Goal: Information Seeking & Learning: Learn about a topic

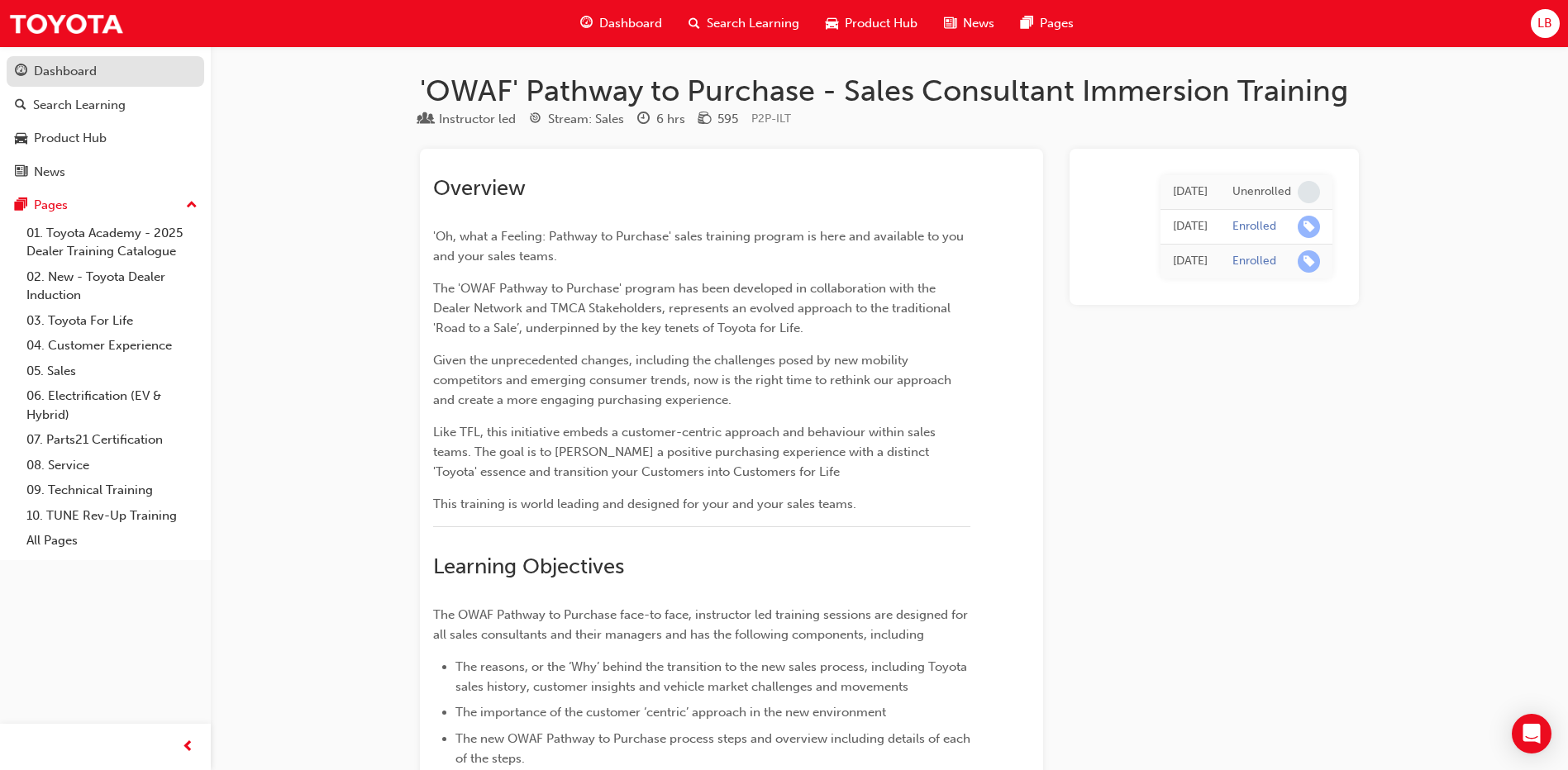
click at [88, 68] on div "Dashboard" at bounding box center [65, 71] width 63 height 19
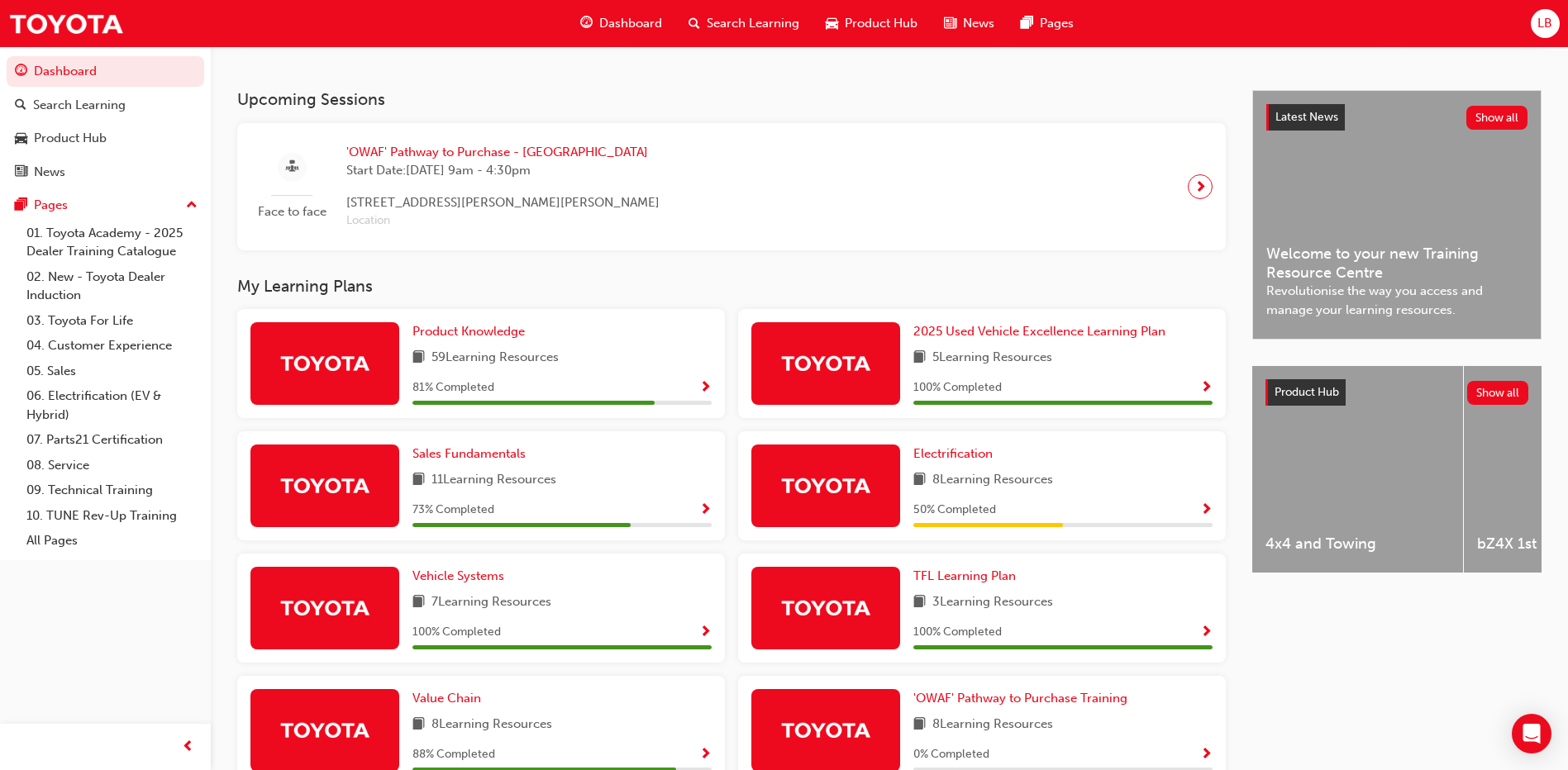
scroll to position [555, 0]
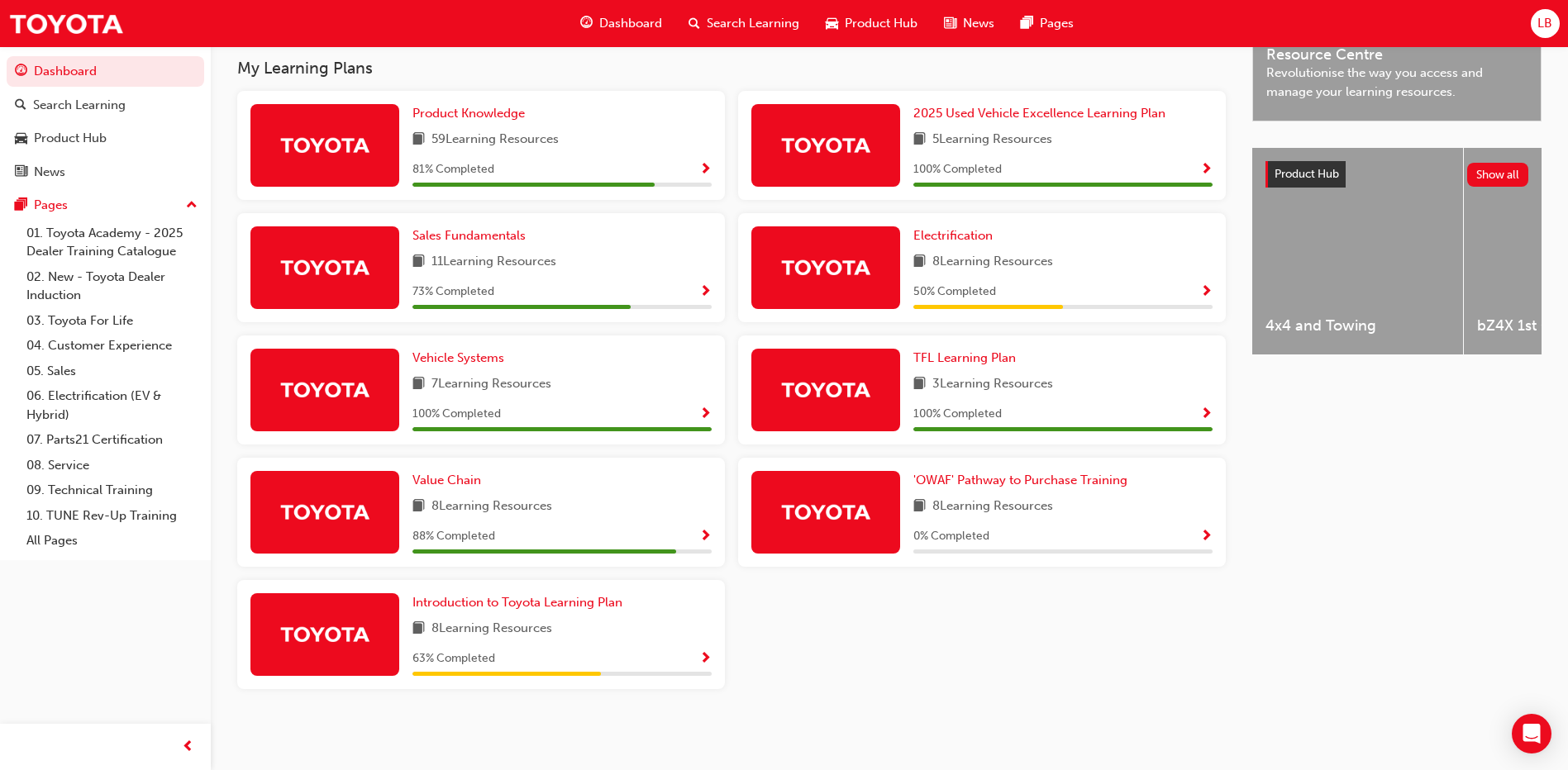
click at [574, 620] on div "8 Learning Resources" at bounding box center [562, 629] width 299 height 20
click at [560, 605] on span "Introduction to Toyota Learning Plan" at bounding box center [518, 602] width 210 height 15
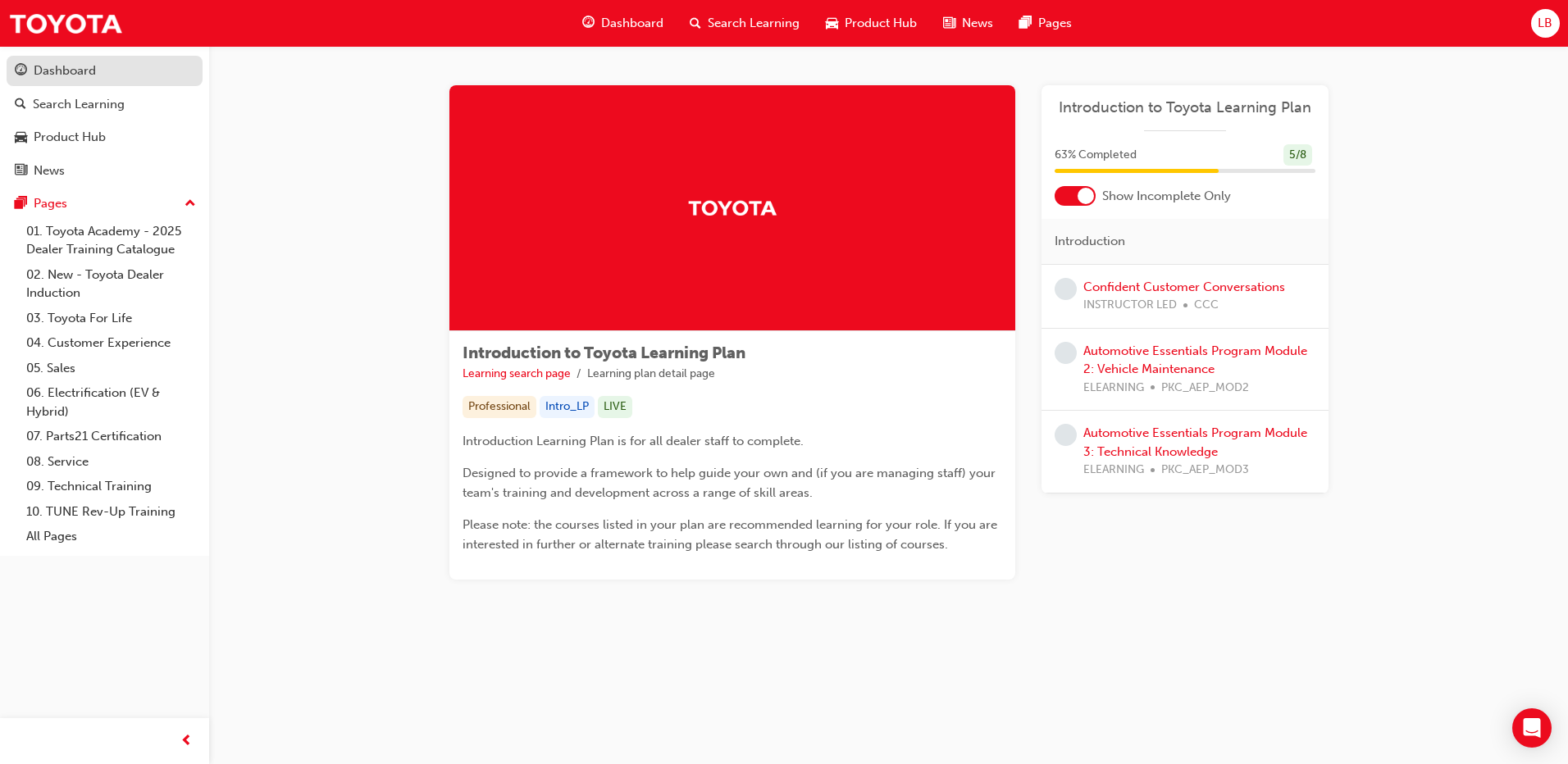
click at [62, 68] on div "Dashboard" at bounding box center [65, 70] width 62 height 19
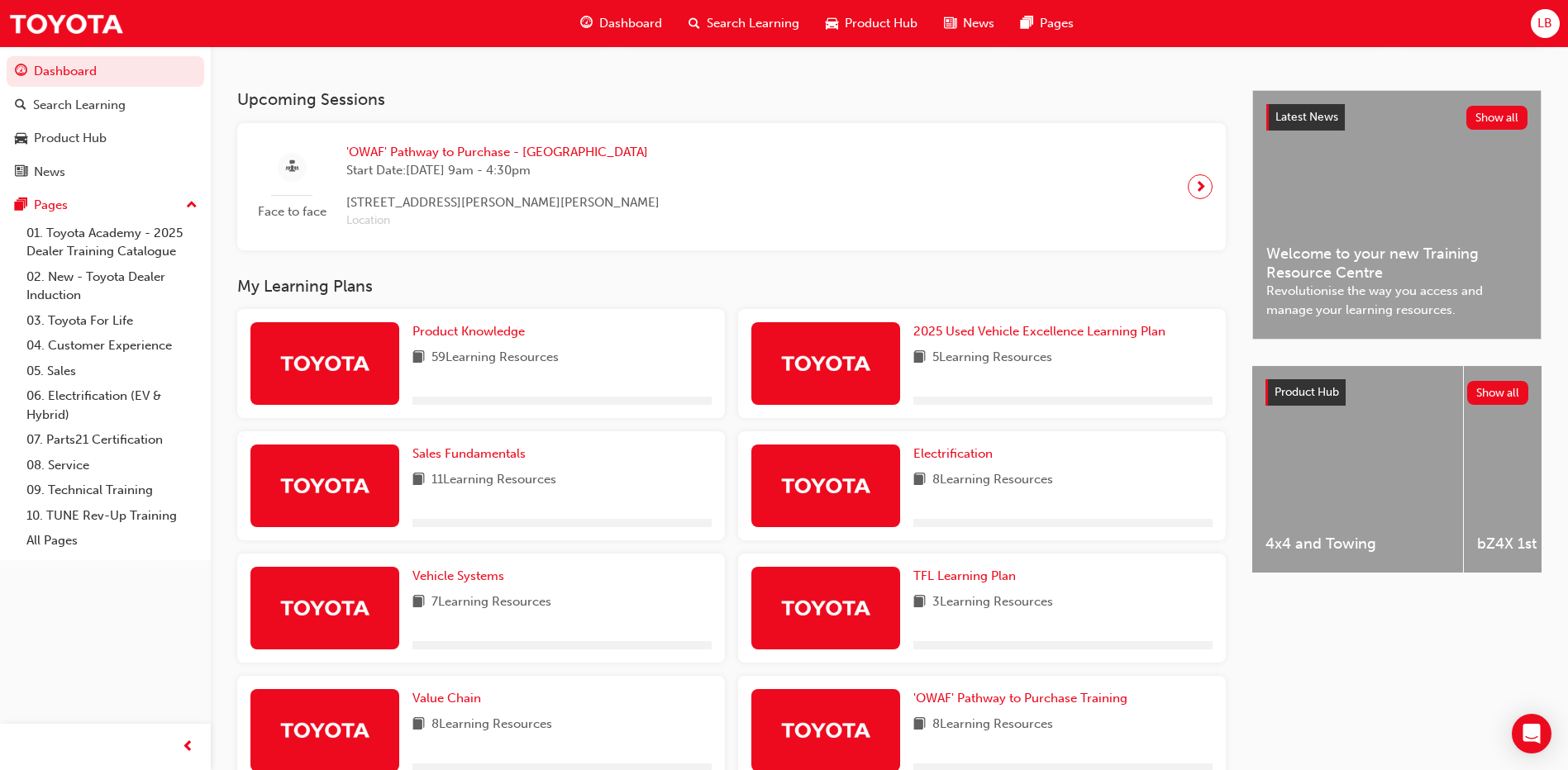
scroll to position [555, 0]
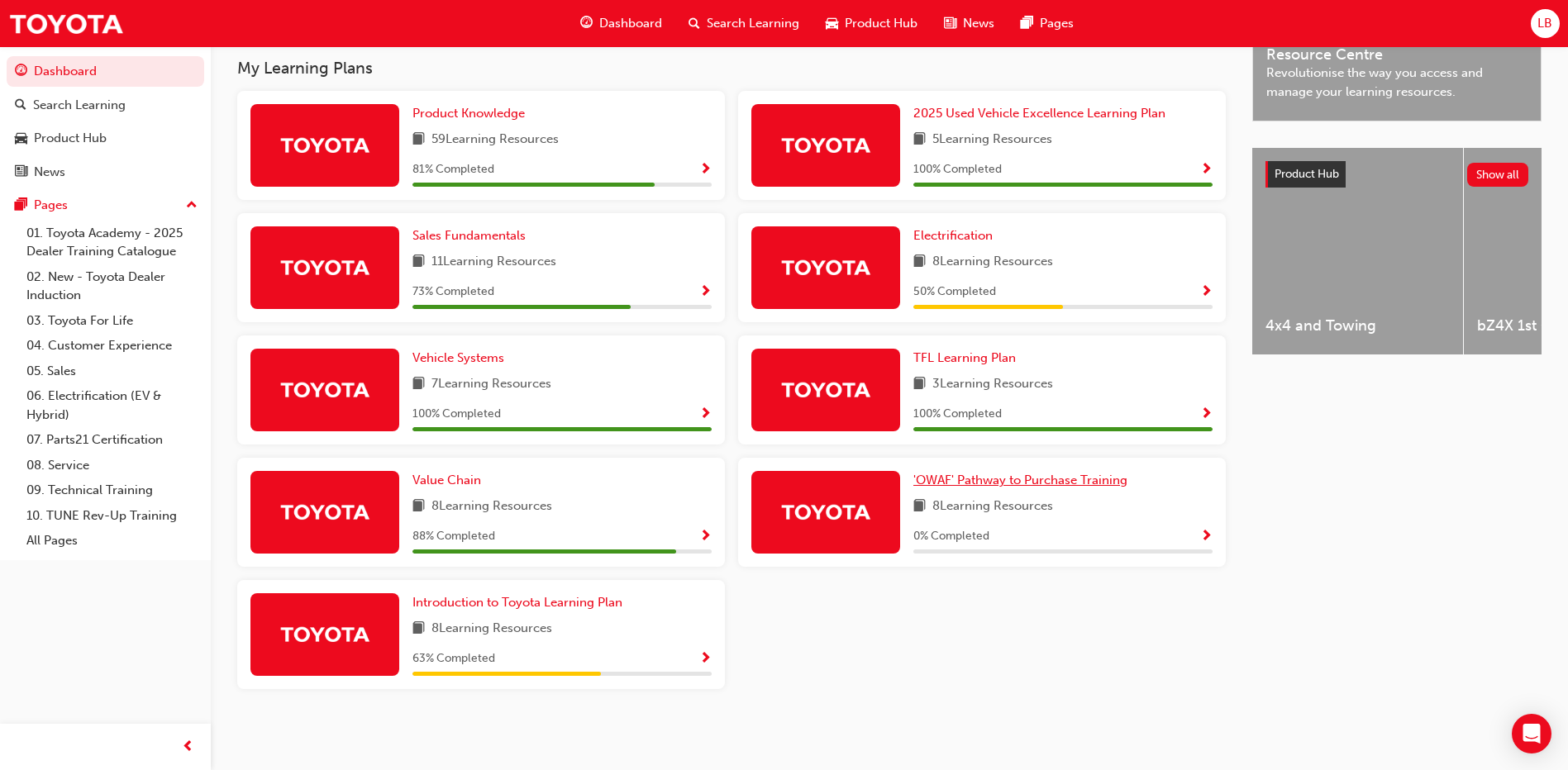
click at [1032, 484] on span "'OWAF' Pathway to Purchase Training" at bounding box center [1020, 480] width 214 height 15
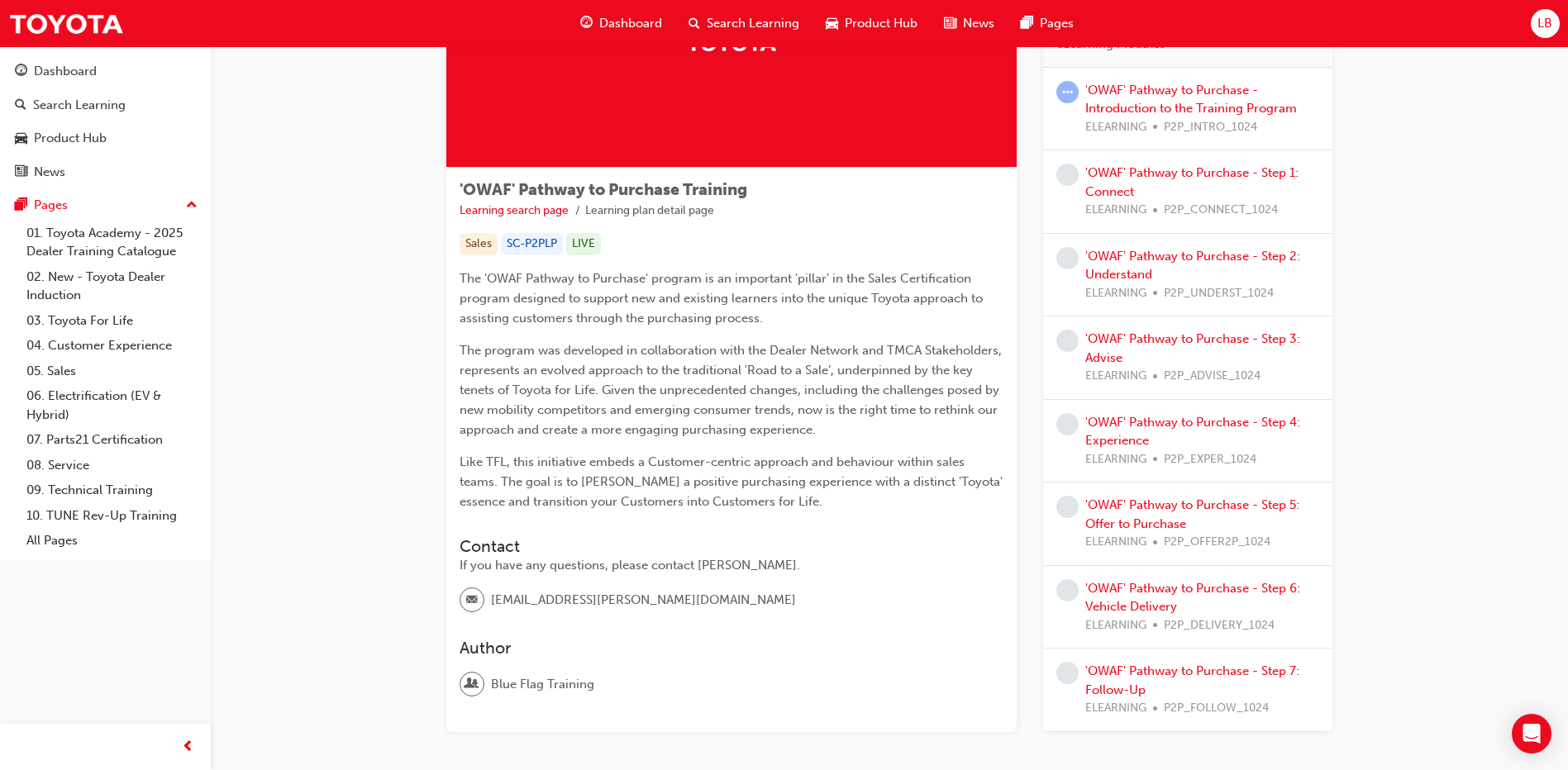
scroll to position [84, 0]
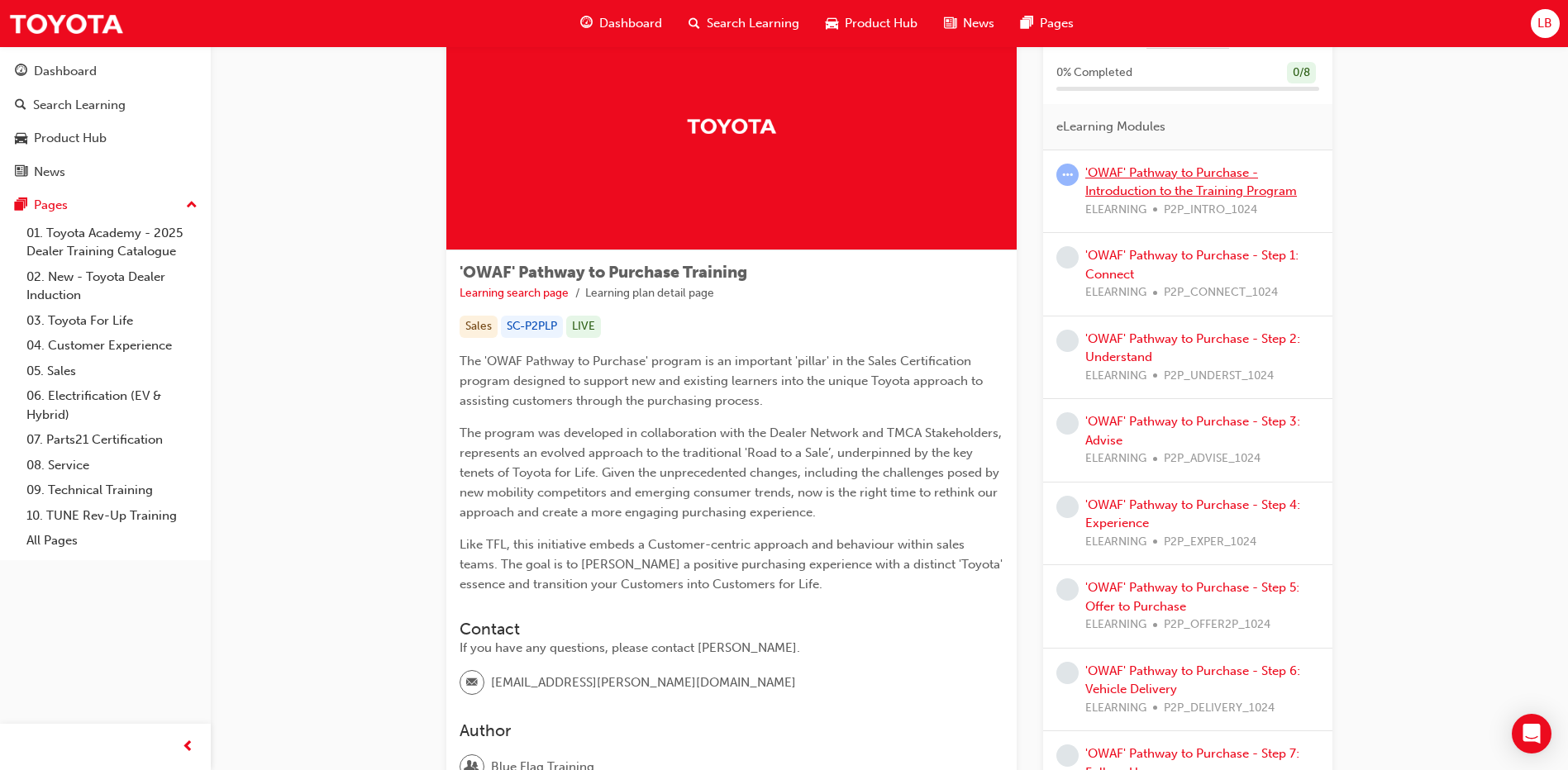
click at [1166, 186] on link "'OWAF' Pathway to Purchase - Introduction to the Training Program" at bounding box center [1191, 181] width 212 height 34
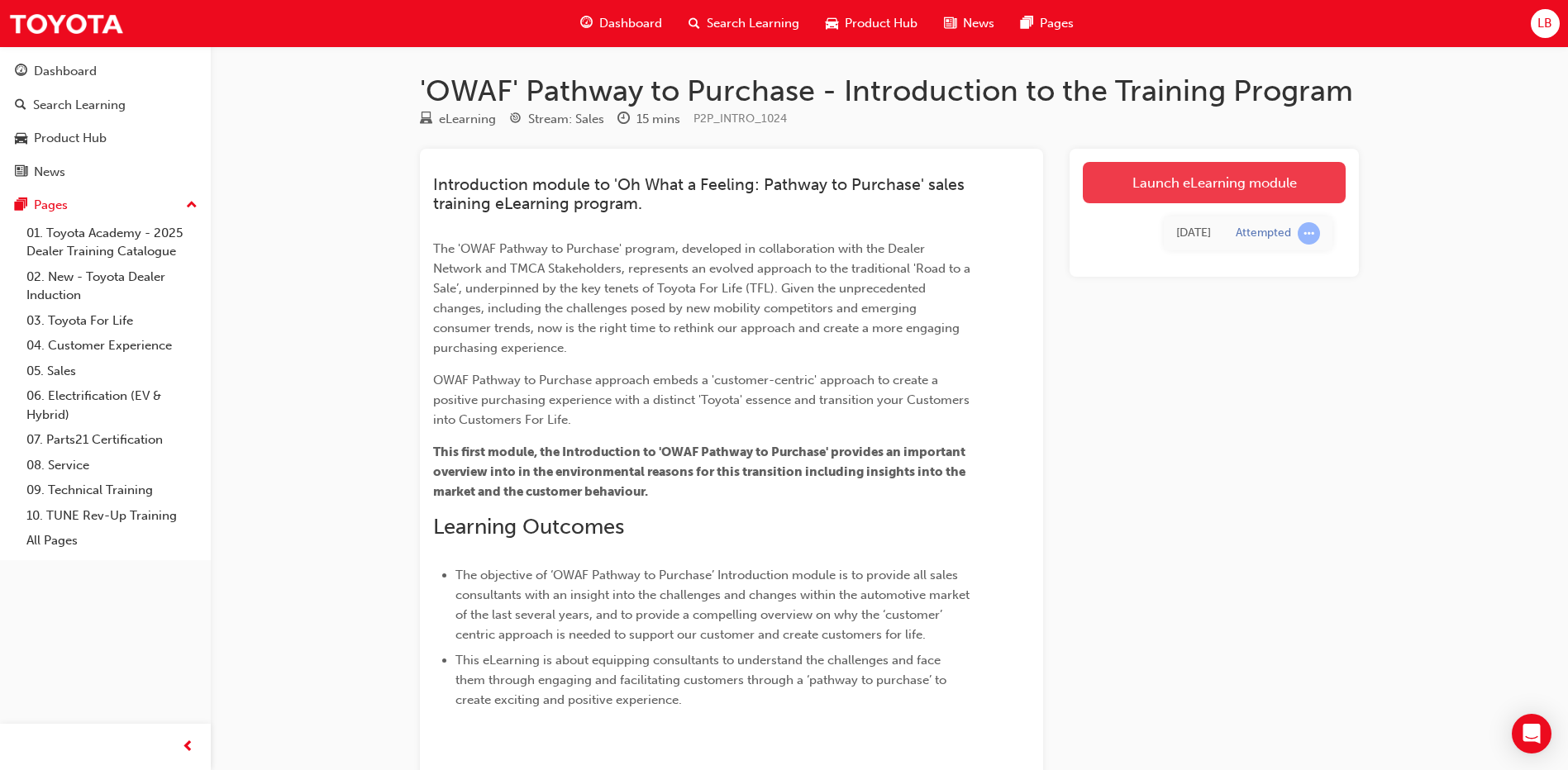
click at [1136, 181] on link "Launch eLearning module" at bounding box center [1213, 182] width 263 height 41
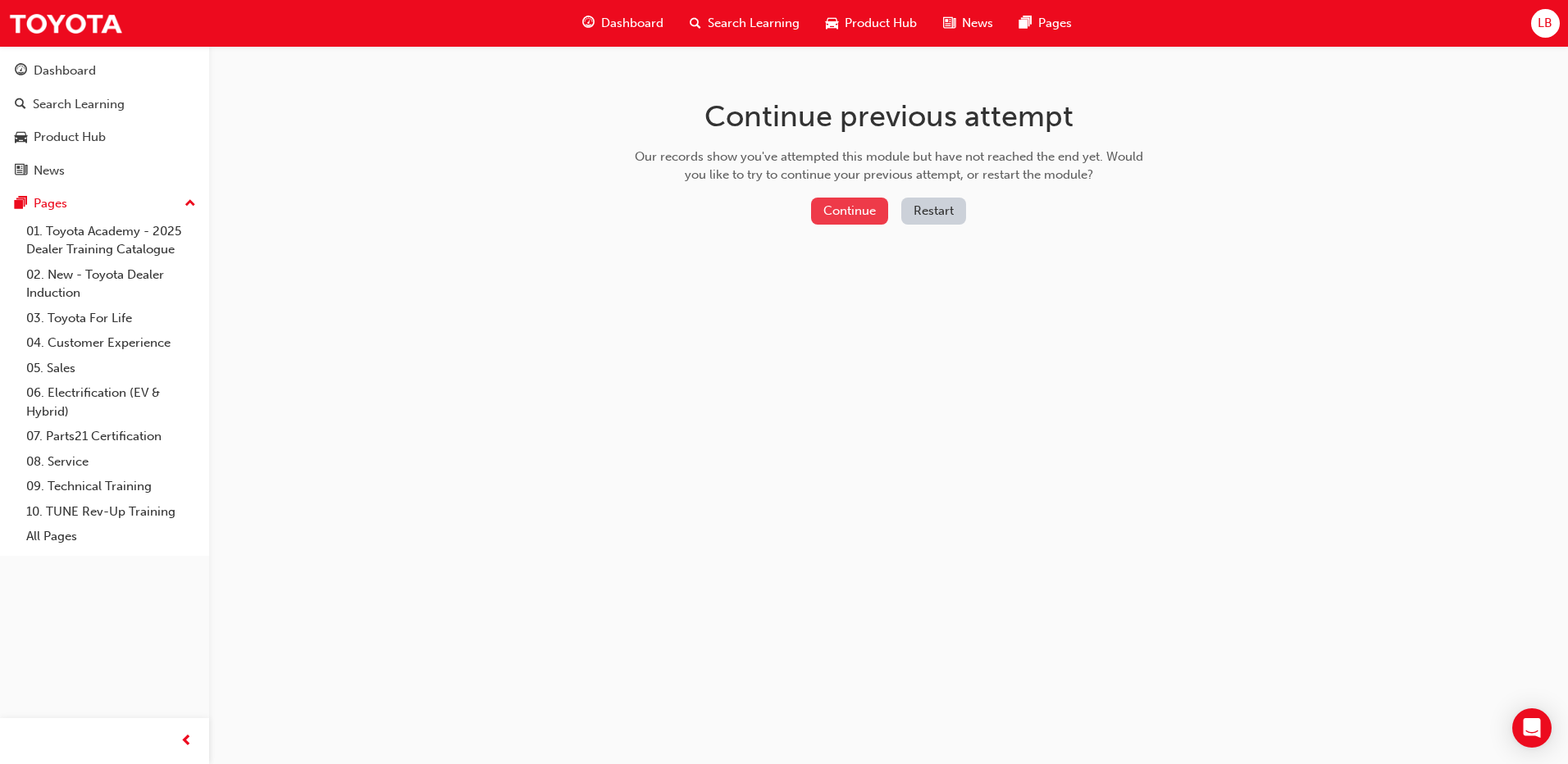
click at [841, 218] on button "Continue" at bounding box center [849, 211] width 77 height 27
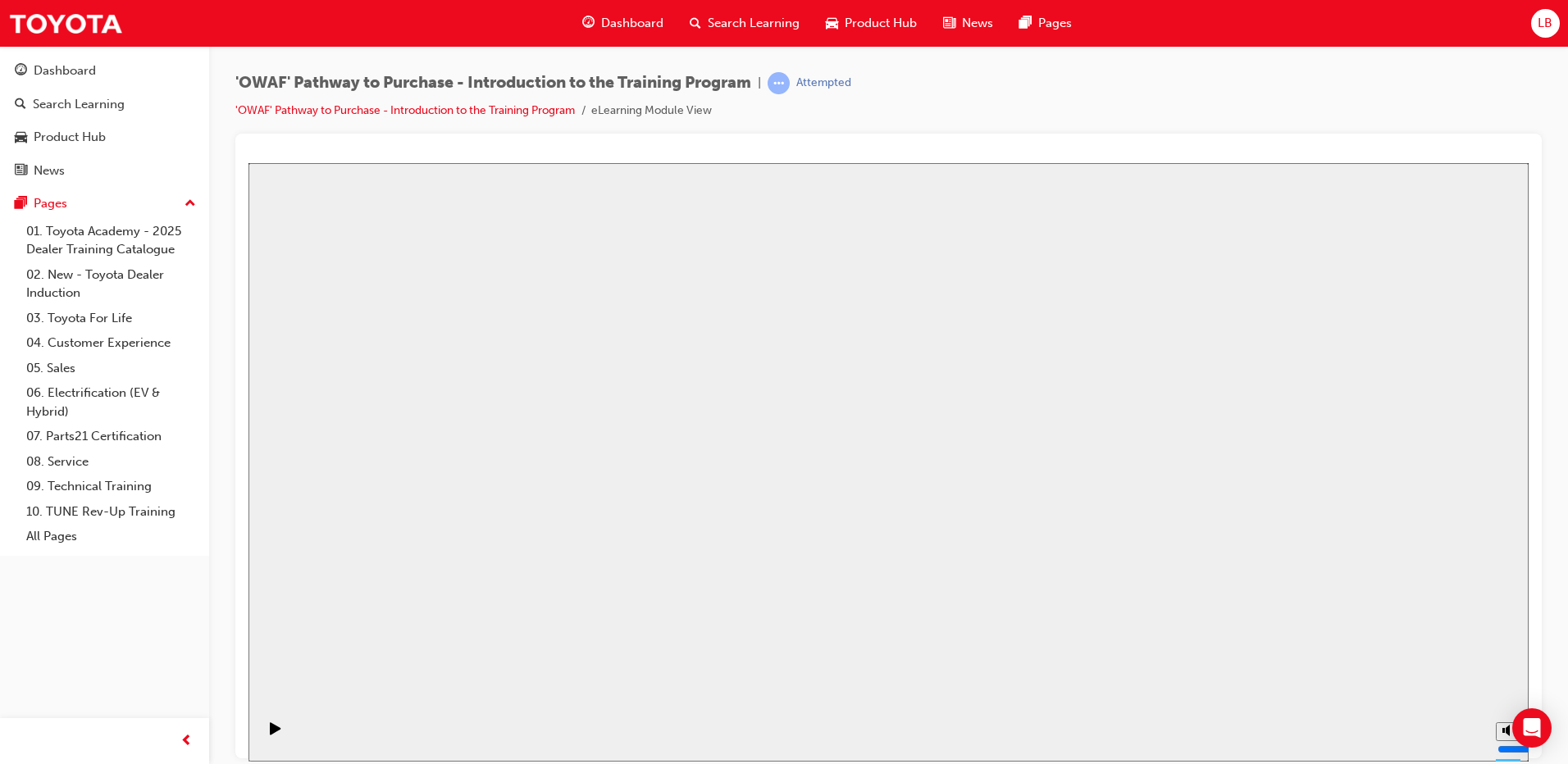
drag, startPoint x: 1408, startPoint y: 111, endPoint x: 1483, endPoint y: 68, distance: 86.5
click at [1408, 111] on div "'OWAF' Pathway to Purchase - Introduction to the Training Program | Attempted '…" at bounding box center [888, 102] width 1306 height 61
click at [1541, 28] on span "LB" at bounding box center [1544, 23] width 15 height 19
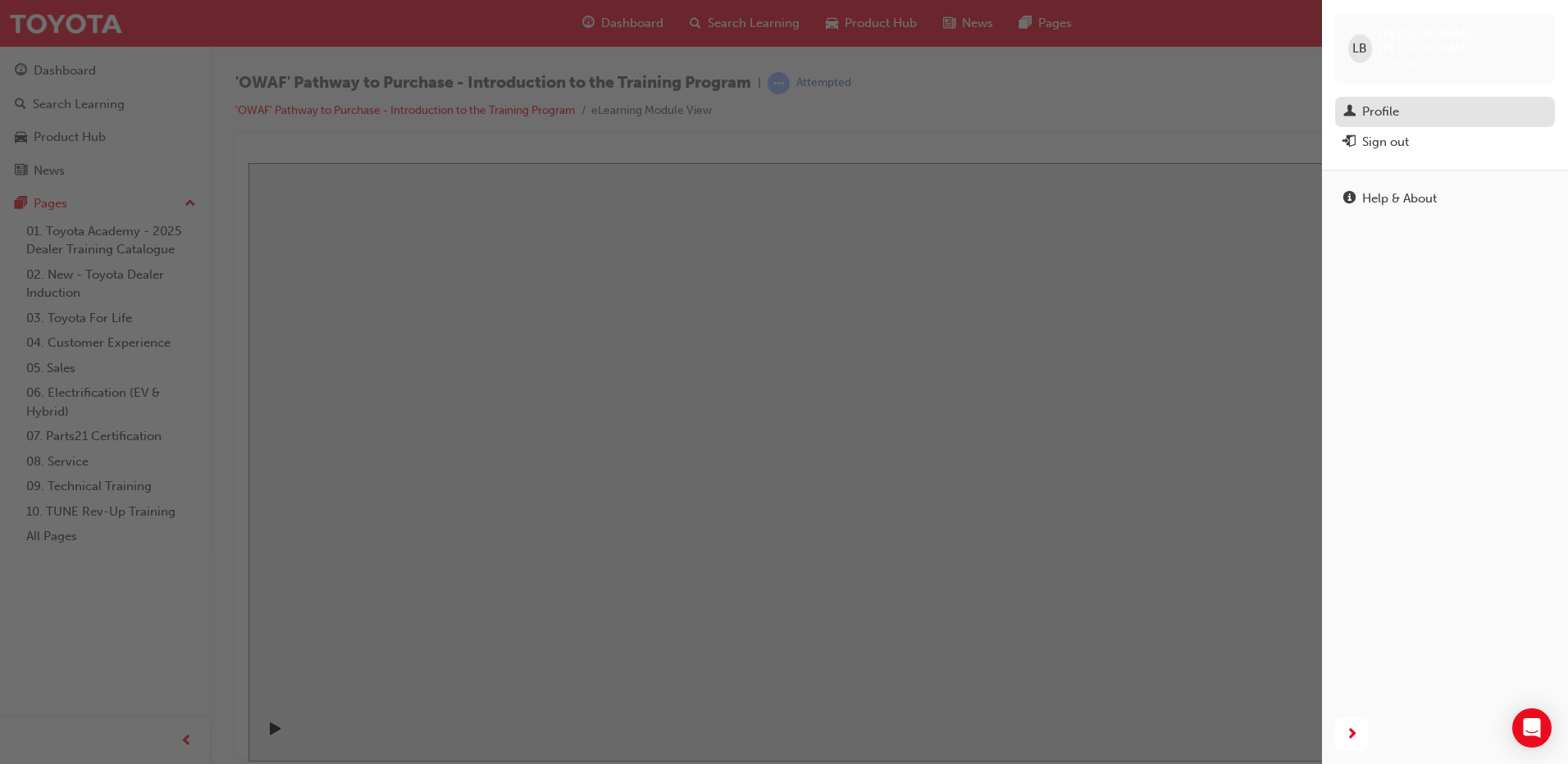
click at [1380, 97] on link "Profile" at bounding box center [1445, 111] width 219 height 30
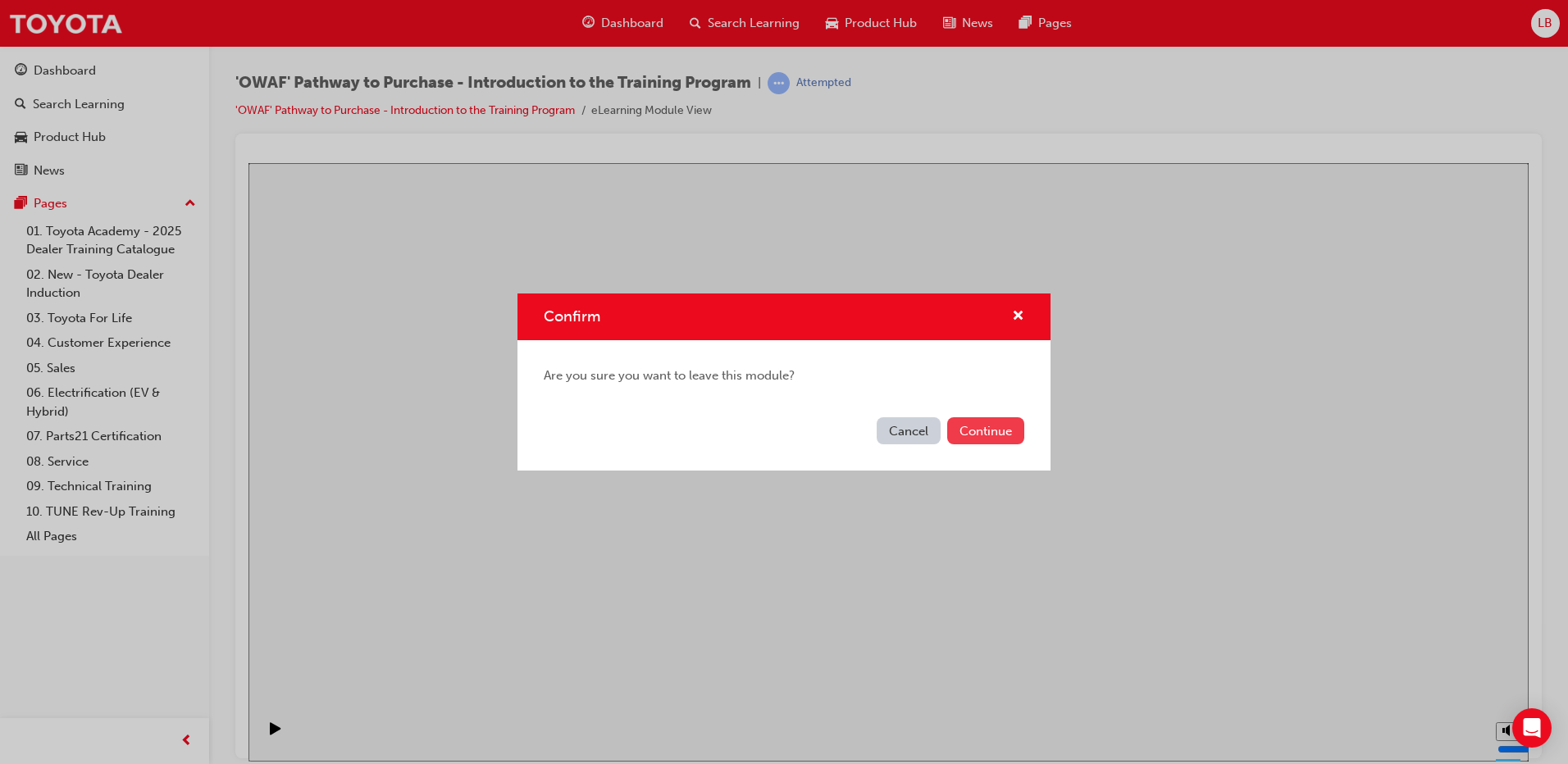
click at [986, 435] on button "Continue" at bounding box center [985, 431] width 77 height 27
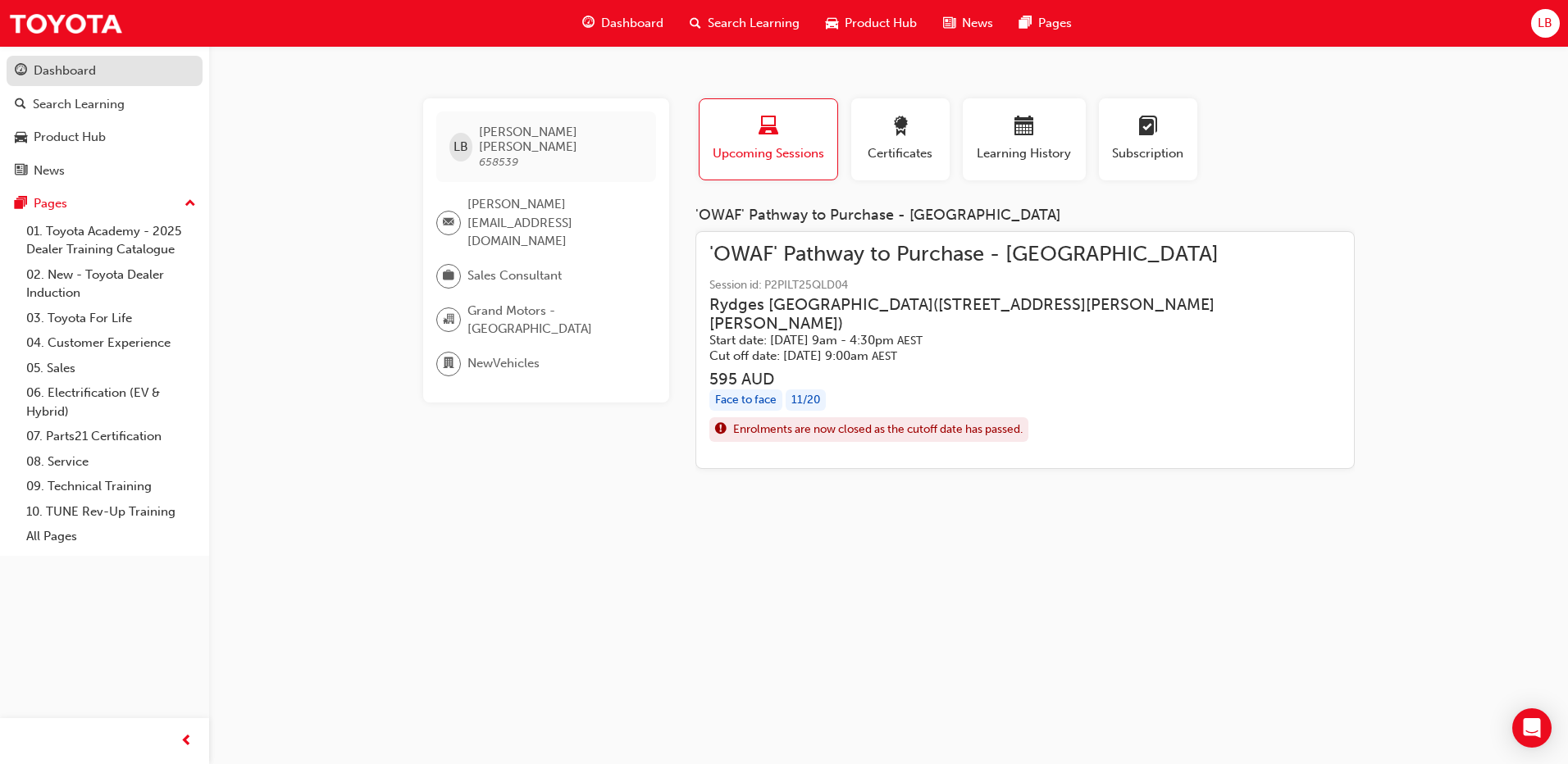
click at [90, 61] on div "Dashboard" at bounding box center [65, 70] width 62 height 19
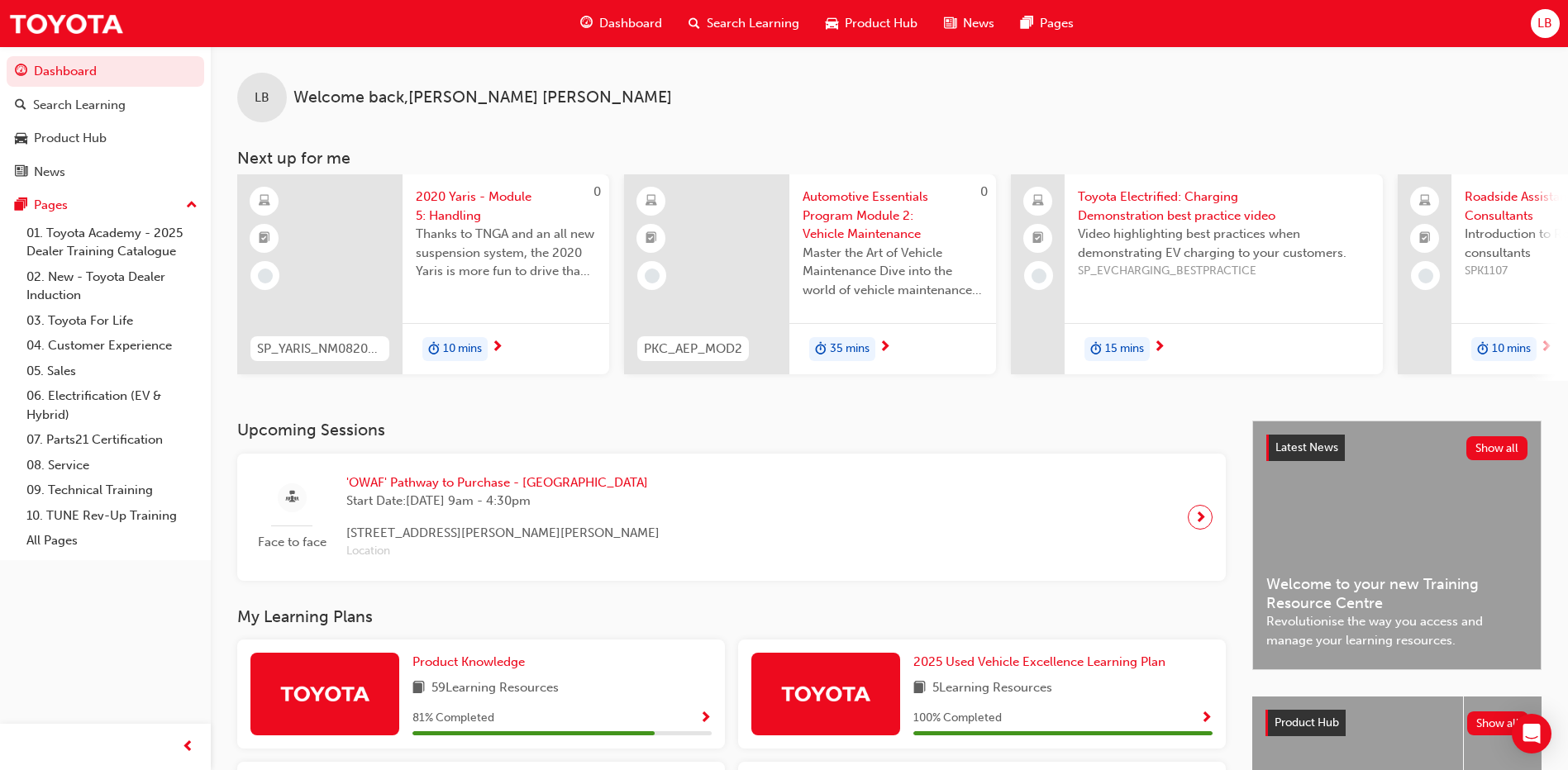
click at [591, 541] on span "[STREET_ADDRESS][PERSON_NAME][PERSON_NAME]" at bounding box center [503, 533] width 313 height 19
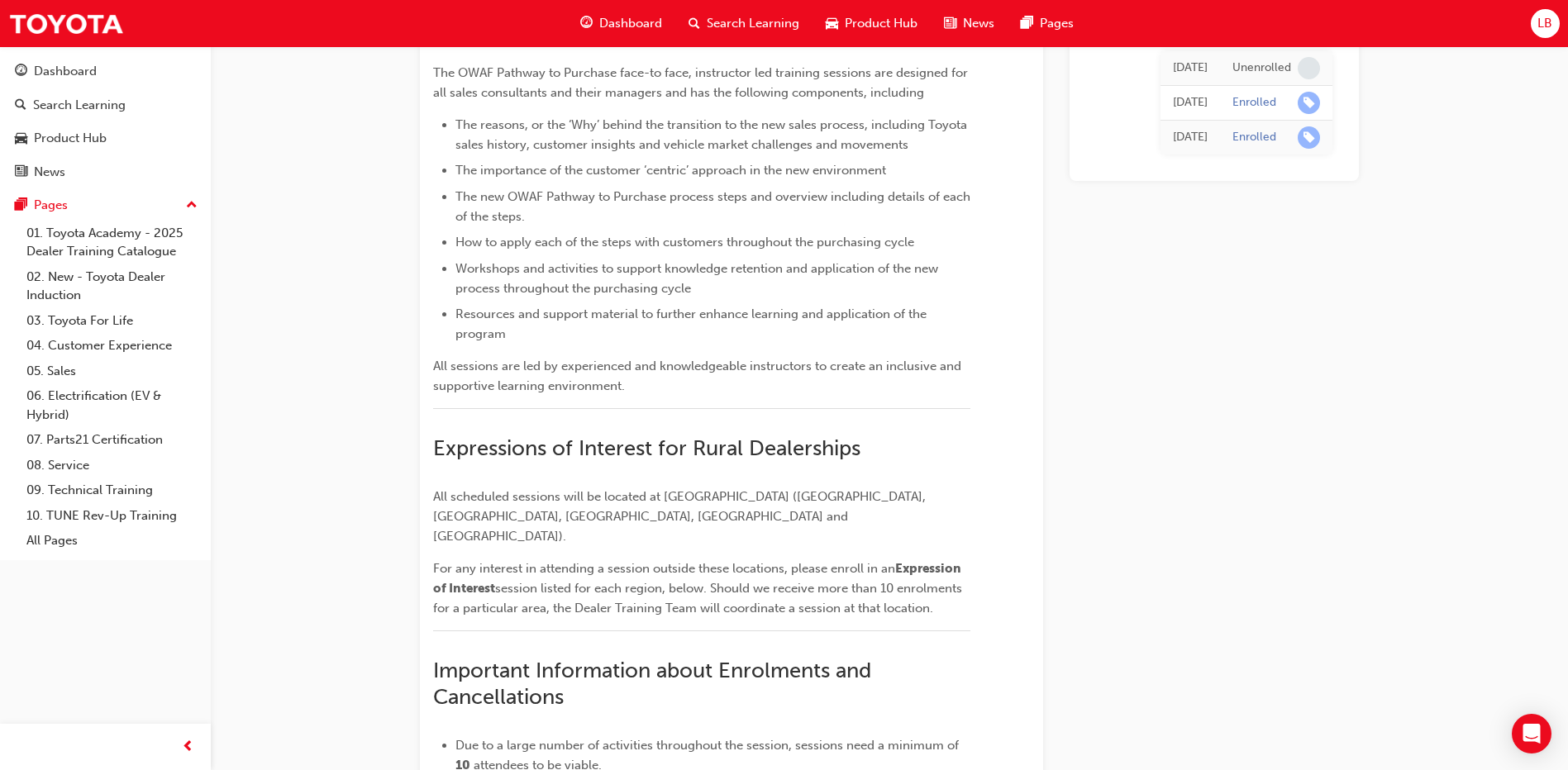
scroll to position [377, 0]
